Goal: Answer question/provide support: Answer question/provide support

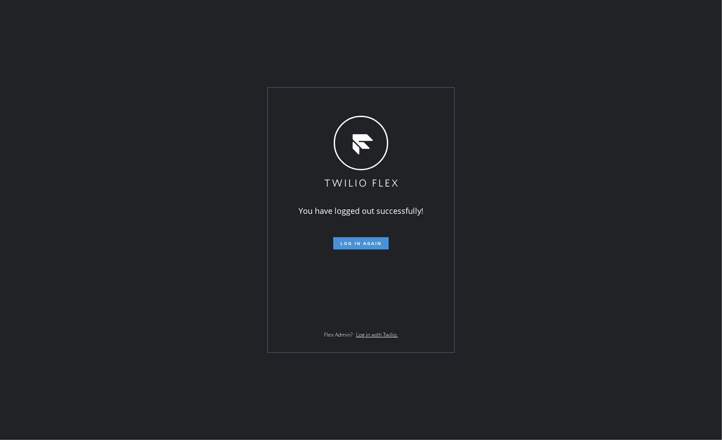
click at [374, 247] on button "Log in again" at bounding box center [360, 243] width 55 height 12
click at [370, 246] on span "Log in again" at bounding box center [360, 243] width 41 height 6
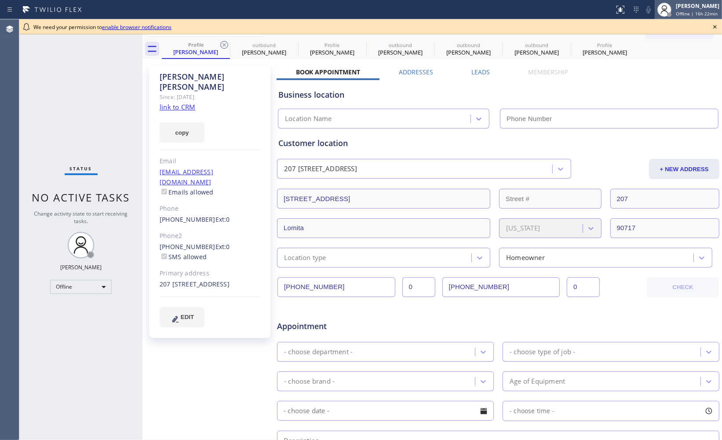
click at [680, 11] on span "Offline | 16h 22min" at bounding box center [697, 14] width 42 height 6
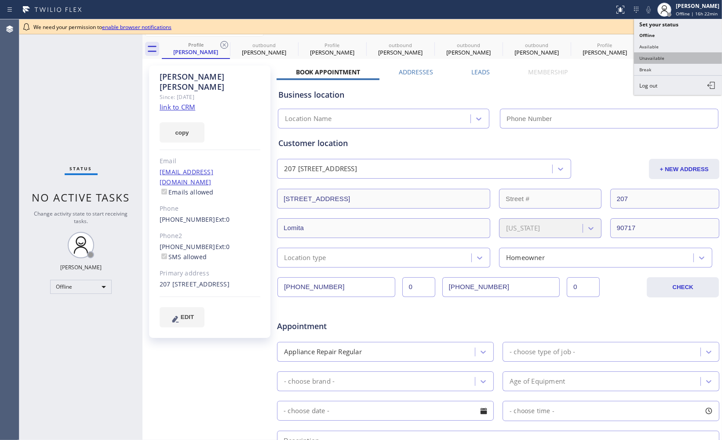
click at [671, 58] on button "Unavailable" at bounding box center [678, 57] width 88 height 11
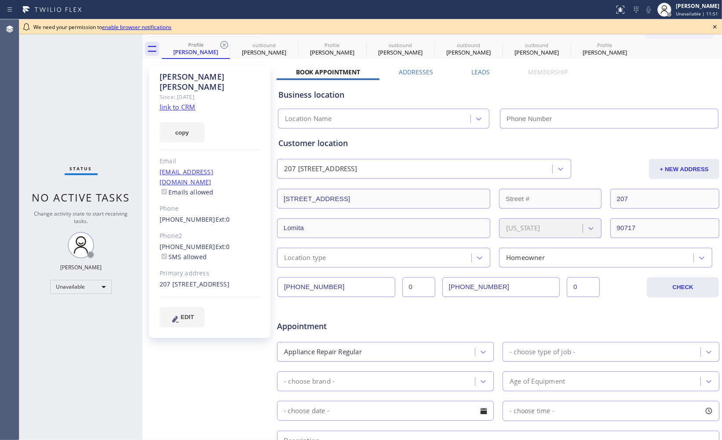
click at [713, 28] on icon at bounding box center [715, 27] width 4 height 4
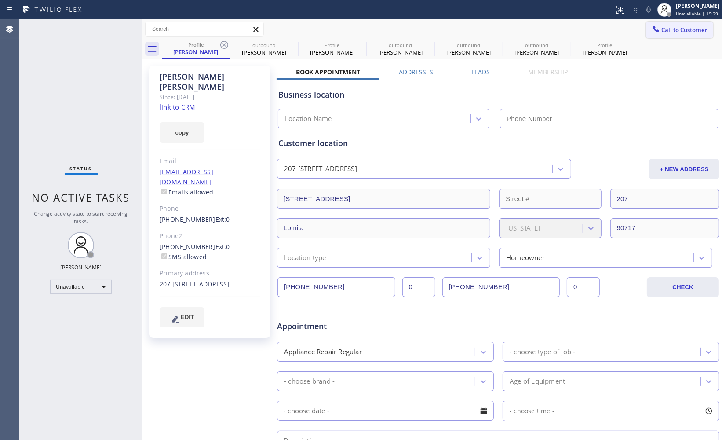
click at [669, 33] on span "Call to Customer" at bounding box center [684, 30] width 46 height 8
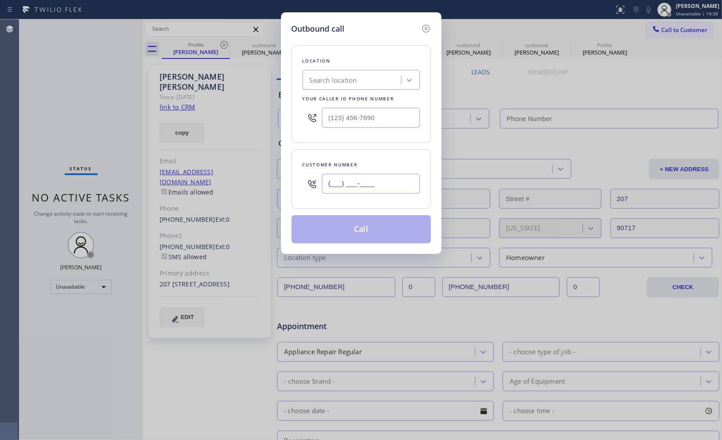
click at [404, 190] on input "(___) ___-____" at bounding box center [371, 184] width 98 height 20
paste input "914) 319-5963"
type input "[PHONE_NUMBER]"
click at [409, 80] on icon at bounding box center [409, 80] width 9 height 9
type input "new y"
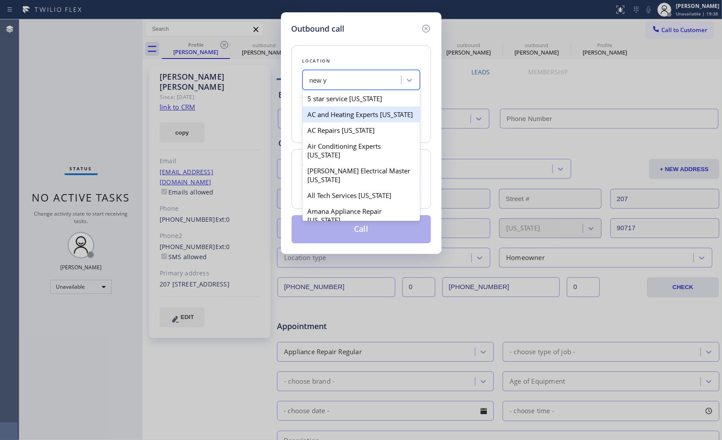
click at [380, 102] on div "5 star service [US_STATE]" at bounding box center [360, 99] width 117 height 16
type input "[PHONE_NUMBER]"
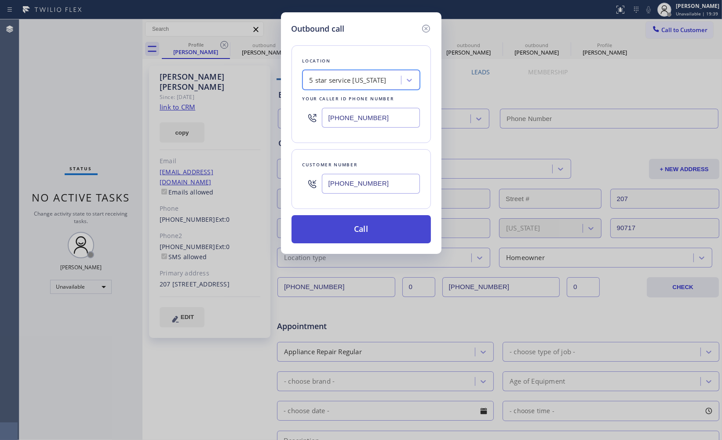
click at [385, 232] on button "Call" at bounding box center [360, 229] width 139 height 28
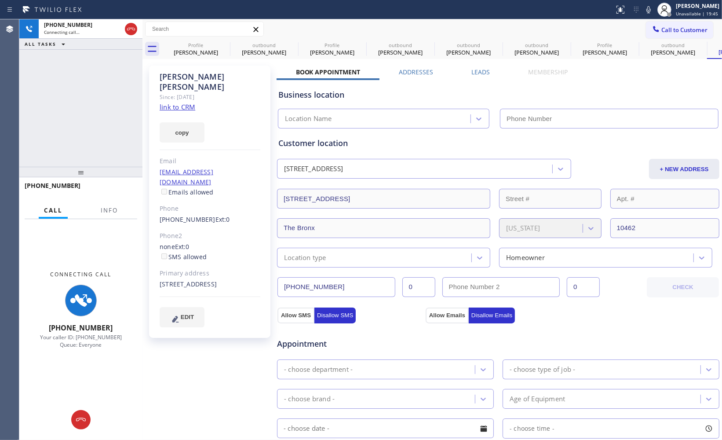
type input "[PHONE_NUMBER]"
click at [45, 66] on div "[PHONE_NUMBER] Connecting call… ALL TASKS ALL TASKS ACTIVE TASKS TASKS IN WRAP …" at bounding box center [80, 92] width 123 height 147
click at [643, 13] on icon at bounding box center [648, 9] width 11 height 11
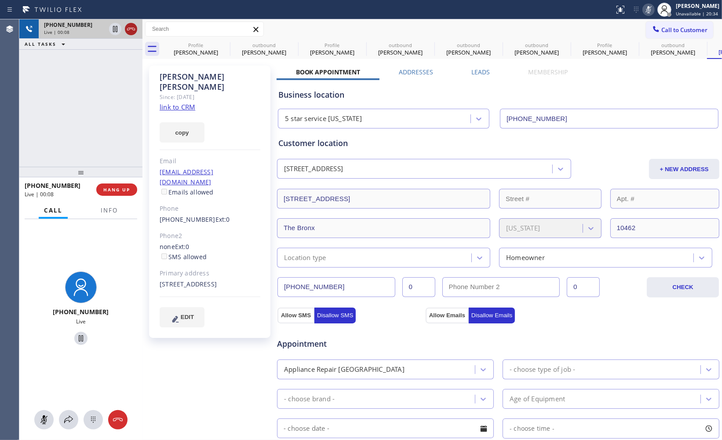
click at [134, 33] on icon at bounding box center [131, 29] width 11 height 11
click at [116, 93] on div "[PHONE_NUMBER] Live | 00:09 ALL TASKS ALL TASKS ACTIVE TASKS TASKS IN WRAP UP" at bounding box center [80, 92] width 123 height 147
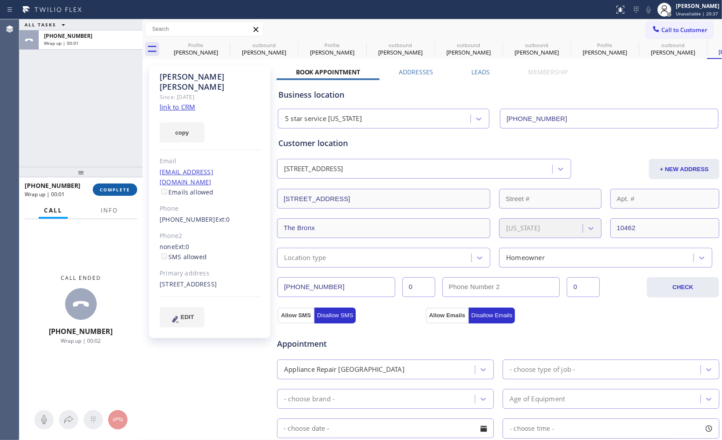
click at [125, 186] on span "COMPLETE" at bounding box center [115, 189] width 30 height 6
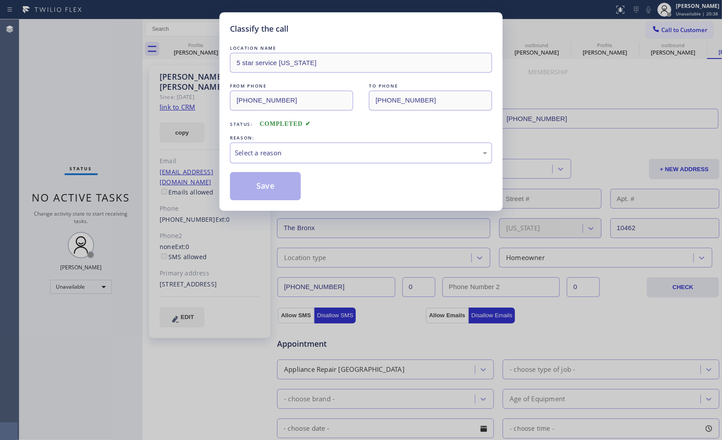
click at [303, 146] on div "Select a reason" at bounding box center [361, 152] width 262 height 21
click at [286, 183] on button "Save" at bounding box center [265, 186] width 71 height 28
